Goal: Ask a question

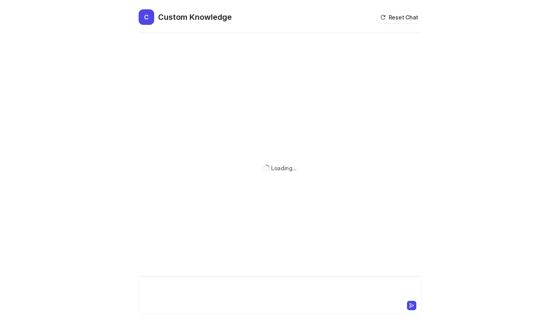
click at [205, 282] on div at bounding box center [280, 290] width 279 height 18
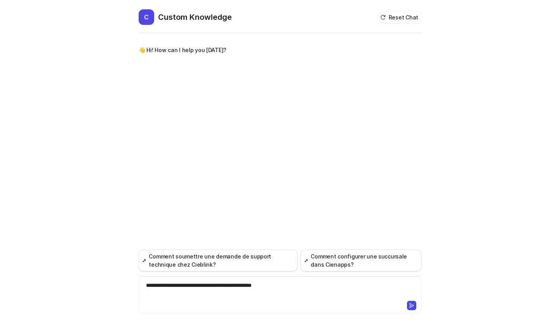
click at [299, 287] on div "**********" at bounding box center [280, 290] width 279 height 18
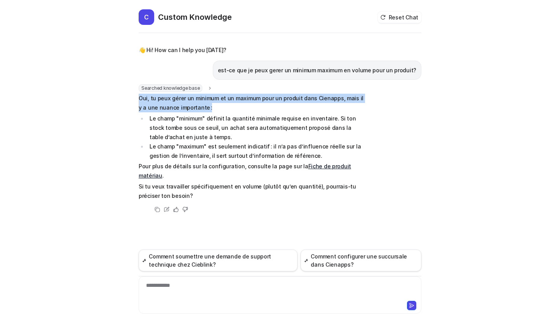
drag, startPoint x: 141, startPoint y: 97, endPoint x: 212, endPoint y: 106, distance: 71.9
click at [212, 106] on p "Oui, tu peux gérer un minimum et un maximum pour un produit dans Cienapps, mais…" at bounding box center [252, 103] width 227 height 19
click at [210, 106] on p "Oui, tu peux gérer un minimum et un maximum pour un produit dans Cienapps, mais…" at bounding box center [252, 103] width 227 height 19
drag, startPoint x: 153, startPoint y: 98, endPoint x: 394, endPoint y: 110, distance: 241.3
click at [394, 110] on div "Searched knowledge base search_queries : "gérer minimum maximum volume produit,…" at bounding box center [280, 149] width 283 height 130
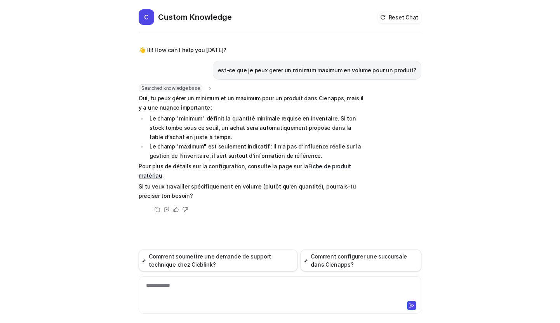
click at [240, 118] on li "Le champ "minimum" définit la quantité minimale requise en inventaire. Si ton s…" at bounding box center [256, 128] width 219 height 28
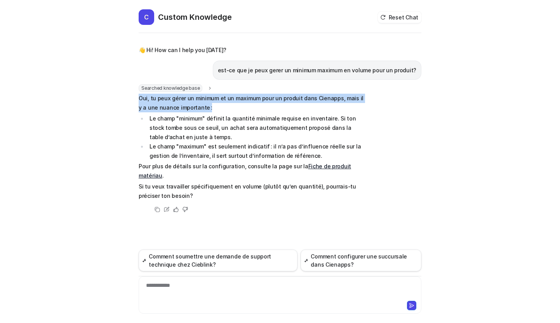
drag, startPoint x: 138, startPoint y: 95, endPoint x: 205, endPoint y: 111, distance: 69.2
click at [205, 111] on div "C Custom Knowledge Reset Chat 👋 Hi! How can I help you [DATE]? est-ce que je pe…" at bounding box center [279, 165] width 295 height 313
click at [204, 111] on p "Oui, tu peux gérer un minimum et un maximum pour un produit dans Cienapps, mais…" at bounding box center [252, 103] width 227 height 19
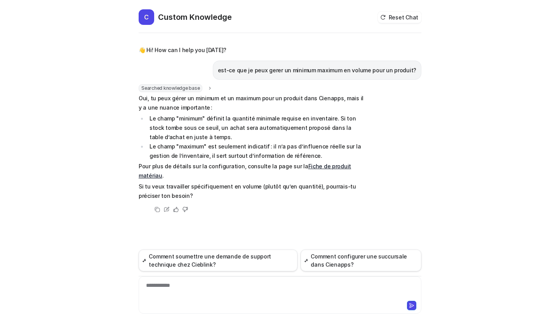
drag, startPoint x: 153, startPoint y: 102, endPoint x: 144, endPoint y: 101, distance: 8.7
click at [153, 102] on p "Oui, tu peux gérer un minimum et un maximum pour un produit dans Cienapps, mais…" at bounding box center [252, 103] width 227 height 19
drag, startPoint x: 145, startPoint y: 96, endPoint x: 194, endPoint y: 107, distance: 50.6
click at [194, 107] on p "Oui, tu peux gérer un minimum et un maximum pour un produit dans Cienapps, mais…" at bounding box center [252, 103] width 227 height 19
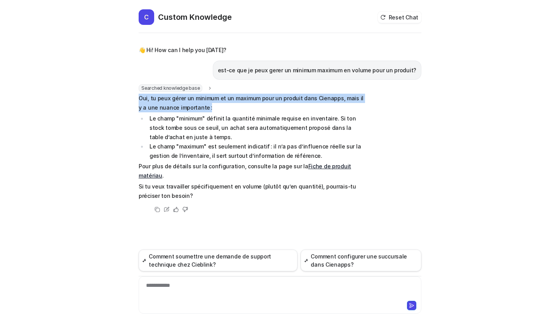
drag, startPoint x: 139, startPoint y: 94, endPoint x: 210, endPoint y: 109, distance: 72.5
click at [210, 109] on p "Oui, tu peux gérer un minimum et un maximum pour un produit dans Cienapps, mais…" at bounding box center [252, 103] width 227 height 19
click at [219, 106] on p "Oui, tu peux gérer un minimum et un maximum pour un produit dans Cienapps, mais…" at bounding box center [252, 103] width 227 height 19
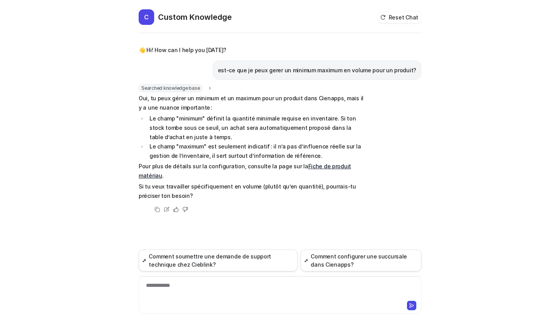
click at [229, 105] on p "Oui, tu peux gérer un minimum et un maximum pour un produit dans Cienapps, mais…" at bounding box center [252, 103] width 227 height 19
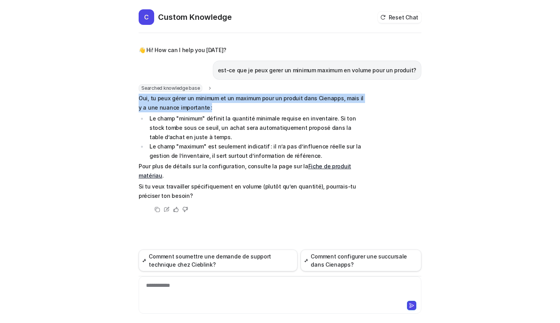
drag, startPoint x: 139, startPoint y: 96, endPoint x: 206, endPoint y: 106, distance: 67.4
click at [206, 106] on p "Oui, tu peux gérer un minimum et un maximum pour un produit dans Cienapps, mais…" at bounding box center [252, 103] width 227 height 19
drag, startPoint x: 141, startPoint y: 96, endPoint x: 188, endPoint y: 109, distance: 48.7
click at [188, 109] on p "Oui, tu peux gérer un minimum et un maximum pour un produit dans Cienapps, mais…" at bounding box center [252, 103] width 227 height 19
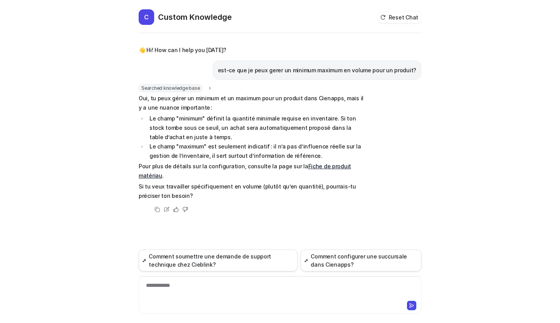
click at [198, 109] on p "Oui, tu peux gérer un minimum et un maximum pour un produit dans Cienapps, mais…" at bounding box center [252, 103] width 227 height 19
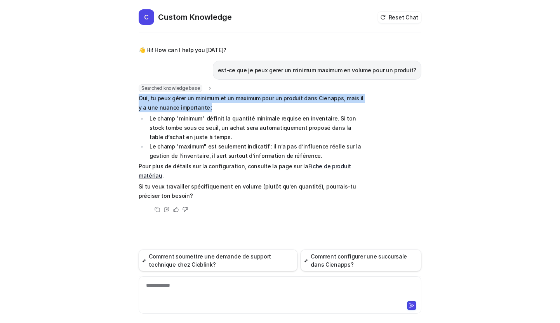
drag, startPoint x: 140, startPoint y: 97, endPoint x: 230, endPoint y: 103, distance: 90.7
click at [230, 103] on p "Oui, tu peux gérer un minimum et un maximum pour un produit dans Cienapps, mais…" at bounding box center [252, 103] width 227 height 19
click at [208, 106] on p "Oui, tu peux gérer un minimum et un maximum pour un produit dans Cienapps, mais…" at bounding box center [252, 103] width 227 height 19
drag, startPoint x: 139, startPoint y: 96, endPoint x: 209, endPoint y: 104, distance: 69.9
click at [212, 106] on p "Oui, tu peux gérer un minimum et un maximum pour un produit dans Cienapps, mais…" at bounding box center [252, 103] width 227 height 19
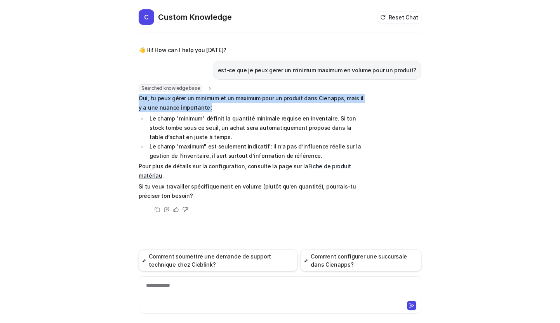
click at [208, 103] on p "Oui, tu peux gérer un minimum et un maximum pour un produit dans Cienapps, mais…" at bounding box center [252, 103] width 227 height 19
drag, startPoint x: 147, startPoint y: 99, endPoint x: 200, endPoint y: 106, distance: 52.9
click at [200, 106] on p "Oui, tu peux gérer un minimum et un maximum pour un produit dans Cienapps, mais…" at bounding box center [252, 103] width 227 height 19
drag, startPoint x: 140, startPoint y: 96, endPoint x: 204, endPoint y: 105, distance: 65.0
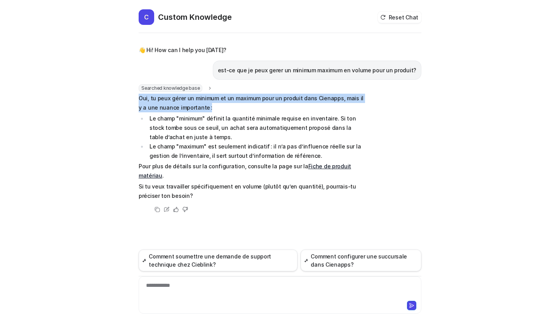
click at [204, 105] on p "Oui, tu peux gérer un minimum et un maximum pour un produit dans Cienapps, mais…" at bounding box center [252, 103] width 227 height 19
drag, startPoint x: 146, startPoint y: 98, endPoint x: 203, endPoint y: 104, distance: 57.8
click at [203, 104] on div "C Custom Knowledge Reset Chat 👋 Hi! How can I help you [DATE]? est-ce que je pe…" at bounding box center [279, 165] width 295 height 313
click at [203, 104] on p "Oui, tu peux gérer un minimum et un maximum pour un produit dans Cienapps, mais…" at bounding box center [252, 103] width 227 height 19
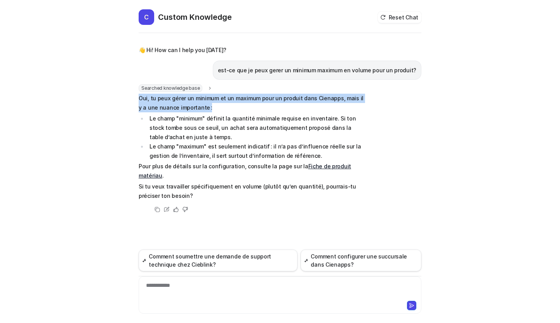
drag, startPoint x: 139, startPoint y: 98, endPoint x: 203, endPoint y: 106, distance: 64.2
click at [203, 106] on p "Oui, tu peux gérer un minimum et un maximum pour un produit dans Cienapps, mais…" at bounding box center [252, 103] width 227 height 19
drag, startPoint x: 137, startPoint y: 96, endPoint x: 220, endPoint y: 104, distance: 83.1
click at [220, 104] on div "C Custom Knowledge Reset Chat 👋 Hi! How can I help you [DATE]? est-ce que je pe…" at bounding box center [279, 165] width 295 height 313
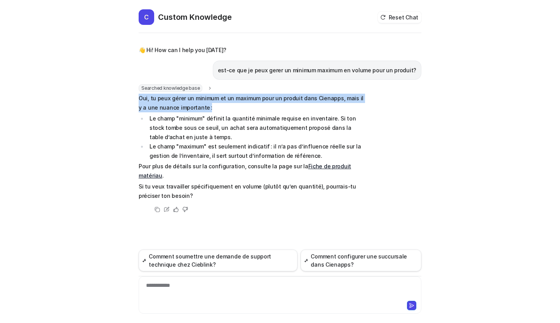
click at [207, 106] on p "Oui, tu peux gérer un minimum et un maximum pour un produit dans Cienapps, mais…" at bounding box center [252, 103] width 227 height 19
drag, startPoint x: 141, startPoint y: 95, endPoint x: 207, endPoint y: 105, distance: 66.8
click at [207, 105] on p "Oui, tu peux gérer un minimum et un maximum pour un produit dans Cienapps, mais…" at bounding box center [252, 103] width 227 height 19
drag, startPoint x: 140, startPoint y: 95, endPoint x: 208, endPoint y: 105, distance: 68.2
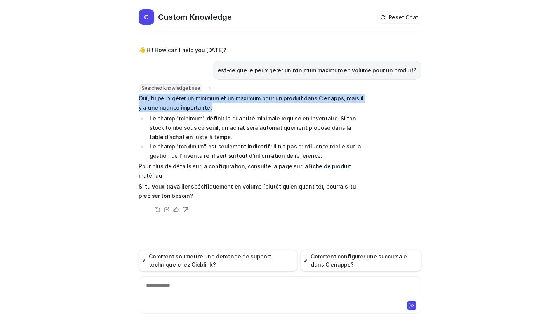
click at [208, 105] on p "Oui, tu peux gérer un minimum et un maximum pour un produit dans Cienapps, mais…" at bounding box center [252, 103] width 227 height 19
drag, startPoint x: 142, startPoint y: 97, endPoint x: 215, endPoint y: 106, distance: 73.2
click at [215, 106] on p "Oui, tu peux gérer un minimum et un maximum pour un produit dans Cienapps, mais…" at bounding box center [252, 103] width 227 height 19
click at [216, 105] on p "Oui, tu peux gérer un minimum et un maximum pour un produit dans Cienapps, mais…" at bounding box center [252, 103] width 227 height 19
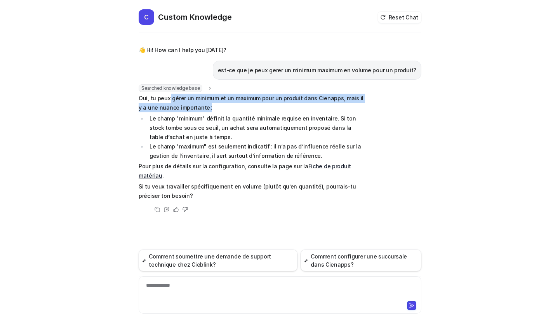
drag, startPoint x: 205, startPoint y: 101, endPoint x: 209, endPoint y: 107, distance: 7.5
click at [209, 107] on p "Oui, tu peux gérer un minimum et un maximum pour un produit dans Cienapps, mais…" at bounding box center [252, 103] width 227 height 19
drag, startPoint x: 151, startPoint y: 96, endPoint x: 198, endPoint y: 108, distance: 47.6
click at [197, 108] on p "Oui, tu peux gérer un minimum et un maximum pour un produit dans Cienapps, mais…" at bounding box center [252, 103] width 227 height 19
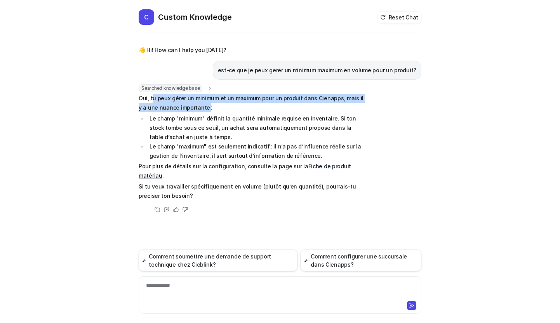
click at [198, 108] on p "Oui, tu peux gérer un minimum et un maximum pour un produit dans Cienapps, mais…" at bounding box center [252, 103] width 227 height 19
drag, startPoint x: 183, startPoint y: 105, endPoint x: 136, endPoint y: 96, distance: 47.7
click at [136, 96] on div "C Custom Knowledge Reset Chat 👋 Hi! How can I help you [DATE]? est-ce que je pe…" at bounding box center [279, 165] width 295 height 313
click at [143, 97] on p "Oui, tu peux gérer un minimum et un maximum pour un produit dans Cienapps, mais…" at bounding box center [252, 103] width 227 height 19
drag, startPoint x: 149, startPoint y: 97, endPoint x: 214, endPoint y: 106, distance: 65.8
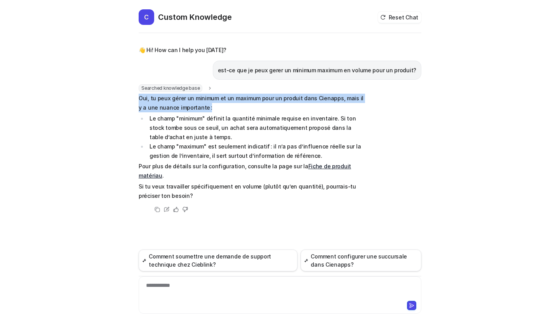
click at [214, 106] on p "Oui, tu peux gérer un minimum et un maximum pour un produit dans Cienapps, mais…" at bounding box center [252, 103] width 227 height 19
click at [216, 104] on p "Oui, tu peux gérer un minimum et un maximum pour un produit dans Cienapps, mais…" at bounding box center [252, 103] width 227 height 19
drag, startPoint x: 144, startPoint y: 97, endPoint x: 217, endPoint y: 106, distance: 73.0
click at [217, 106] on p "Oui, tu peux gérer un minimum et un maximum pour un produit dans Cienapps, mais…" at bounding box center [252, 103] width 227 height 19
click at [215, 105] on p "Oui, tu peux gérer un minimum et un maximum pour un produit dans Cienapps, mais…" at bounding box center [252, 103] width 227 height 19
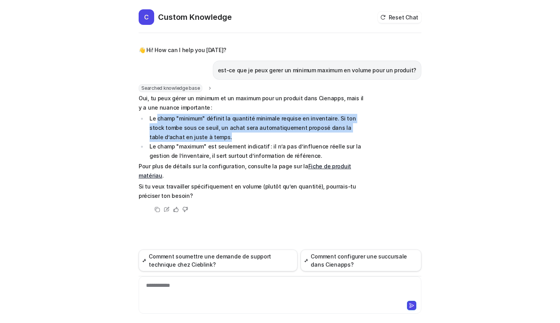
drag, startPoint x: 186, startPoint y: 127, endPoint x: 196, endPoint y: 133, distance: 12.2
click at [196, 133] on li "Le champ "minimum" définit la quantité minimale requise en inventaire. Si ton s…" at bounding box center [256, 128] width 219 height 28
click at [196, 132] on li "Le champ "minimum" définit la quantité minimale requise en inventaire. Si ton s…" at bounding box center [256, 128] width 219 height 28
drag, startPoint x: 150, startPoint y: 115, endPoint x: 195, endPoint y: 139, distance: 50.3
click at [195, 139] on li "Le champ "minimum" définit la quantité minimale requise en inventaire. Si ton s…" at bounding box center [256, 128] width 219 height 28
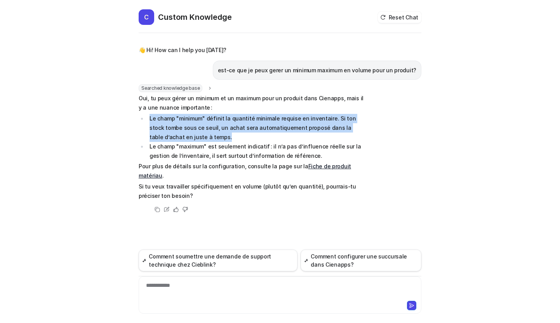
click at [191, 134] on li "Le champ "minimum" définit la quantité minimale requise en inventaire. Si ton s…" at bounding box center [256, 128] width 219 height 28
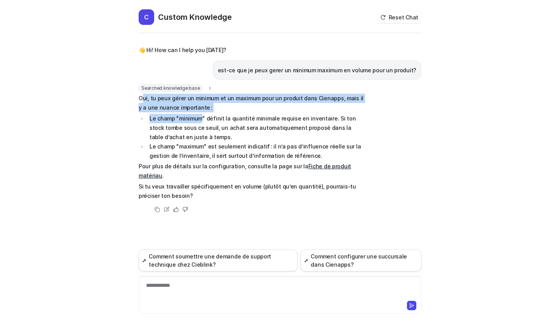
drag, startPoint x: 144, startPoint y: 93, endPoint x: 200, endPoint y: 111, distance: 59.3
click at [200, 111] on span "Oui, tu peux gérer un minimum et un maximum pour un produit dans Cienapps, mais…" at bounding box center [252, 147] width 227 height 107
click at [202, 110] on p "Oui, tu peux gérer un minimum et un maximum pour un produit dans Cienapps, mais…" at bounding box center [252, 103] width 227 height 19
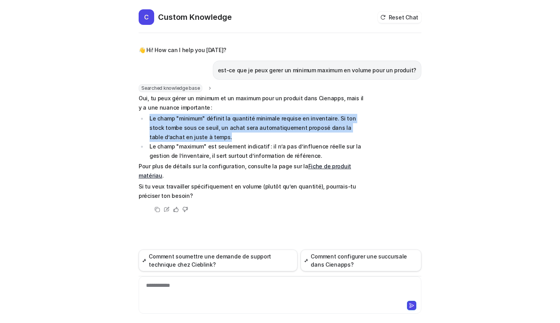
drag, startPoint x: 150, startPoint y: 116, endPoint x: 200, endPoint y: 134, distance: 53.4
click at [200, 134] on li "Le champ "minimum" définit la quantité minimale requise en inventaire. Si ton s…" at bounding box center [256, 128] width 219 height 28
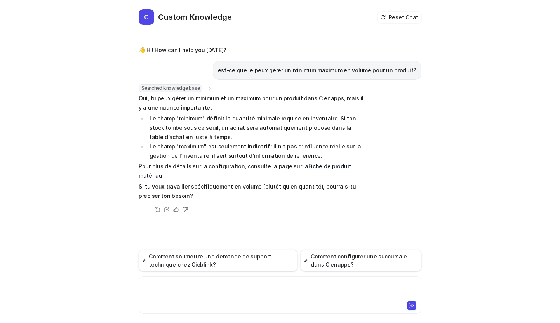
click at [187, 288] on div at bounding box center [280, 290] width 279 height 18
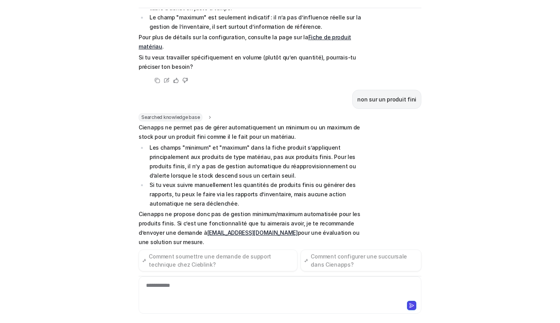
scroll to position [113, 0]
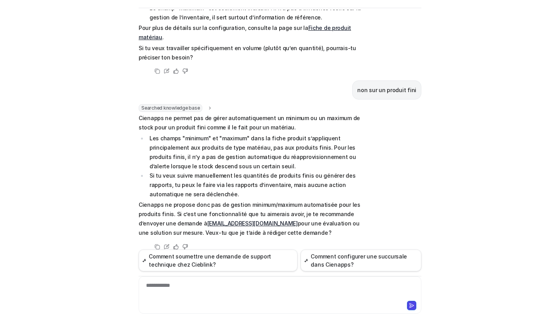
click at [211, 284] on div "**********" at bounding box center [280, 290] width 279 height 18
drag, startPoint x: 184, startPoint y: 290, endPoint x: 139, endPoint y: 290, distance: 44.6
click at [142, 290] on div "**********" at bounding box center [280, 290] width 279 height 18
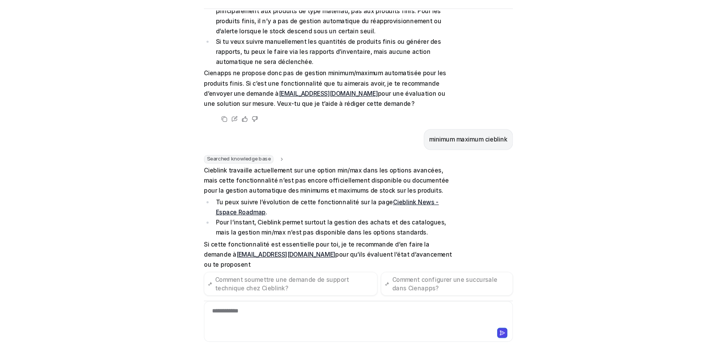
scroll to position [260, 0]
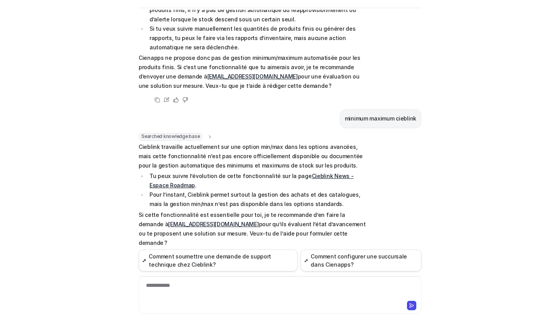
click at [327, 172] on link "Cieblink News - Espace Roadmap" at bounding box center [251, 180] width 204 height 16
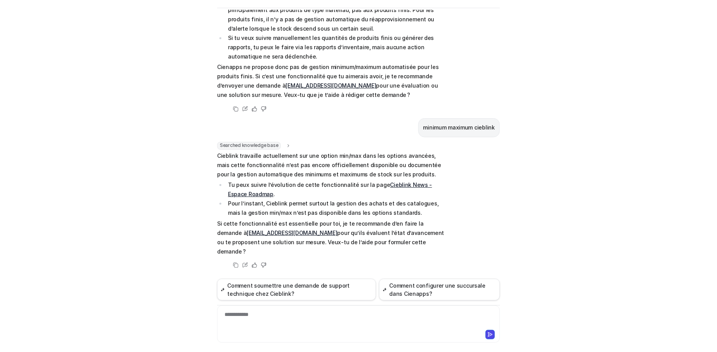
scroll to position [231, 0]
